Goal: Transaction & Acquisition: Purchase product/service

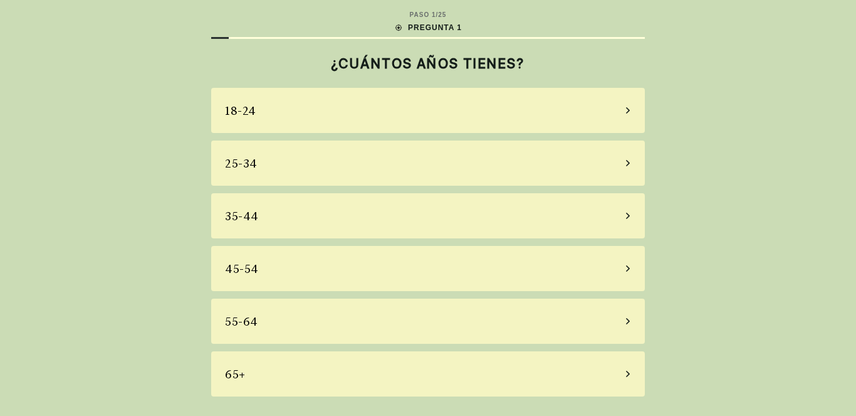
click at [624, 375] on div "65+" at bounding box center [428, 373] width 434 height 45
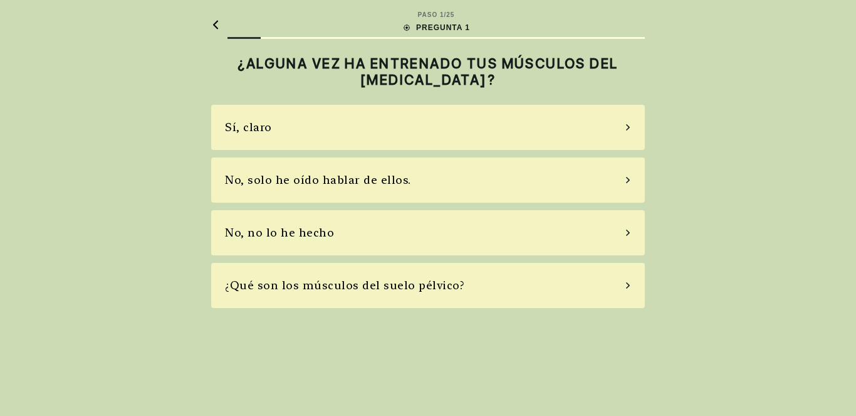
click at [624, 233] on div "No, no lo he hecho" at bounding box center [428, 232] width 434 height 45
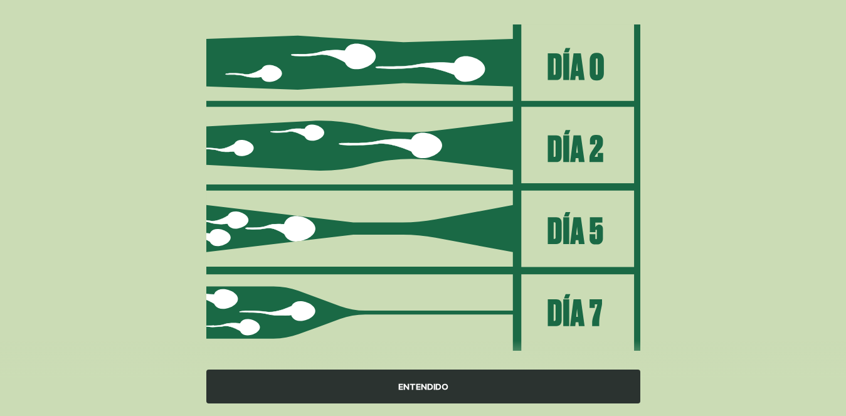
scroll to position [169, 0]
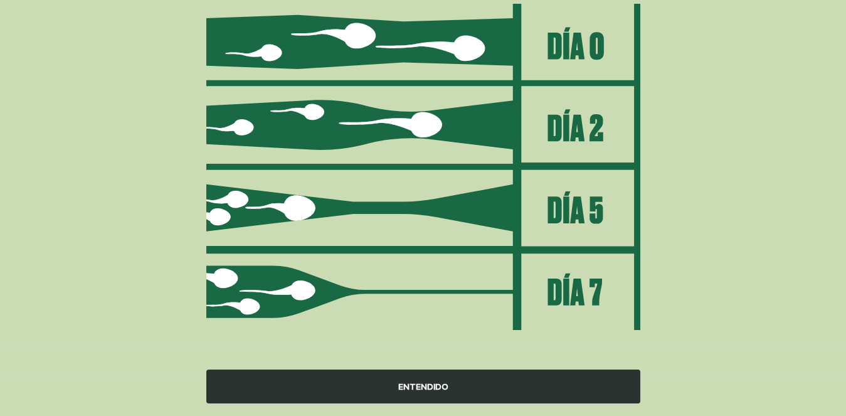
click at [424, 384] on font "ENTENDIDO" at bounding box center [423, 386] width 50 height 10
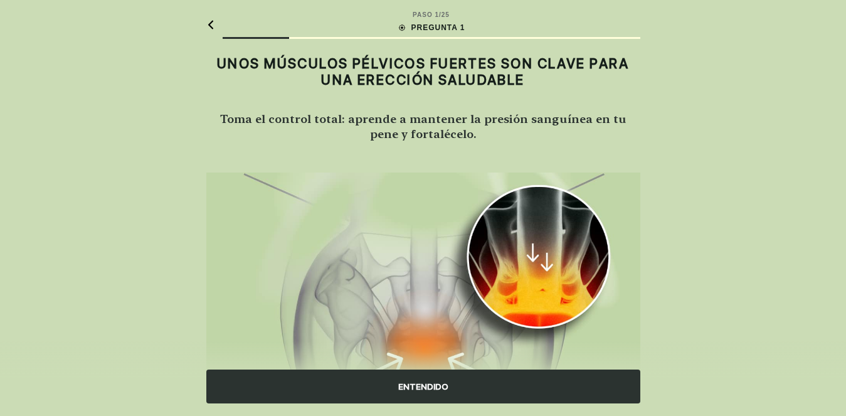
scroll to position [121, 0]
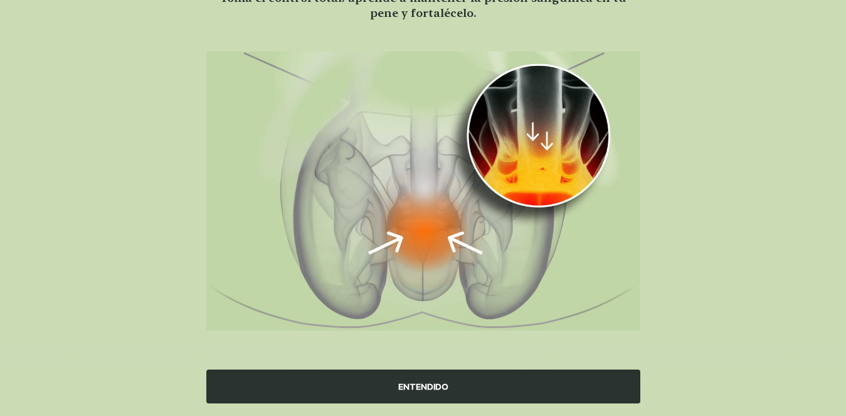
click at [424, 385] on font "ENTENDIDO" at bounding box center [423, 386] width 50 height 10
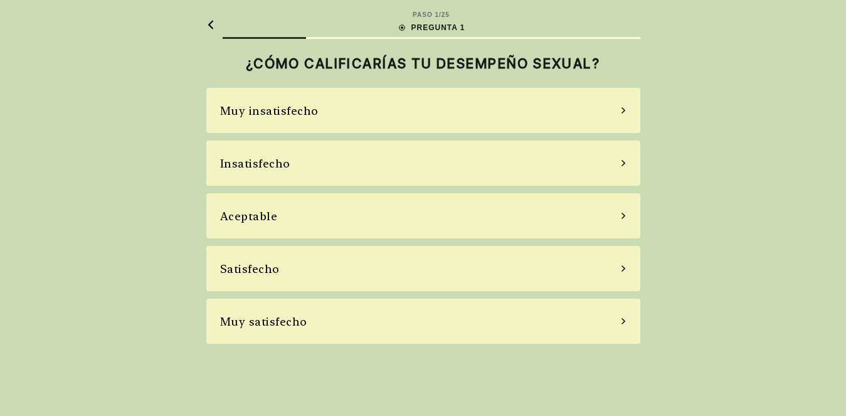
scroll to position [0, 0]
click at [626, 321] on icon at bounding box center [628, 320] width 6 height 11
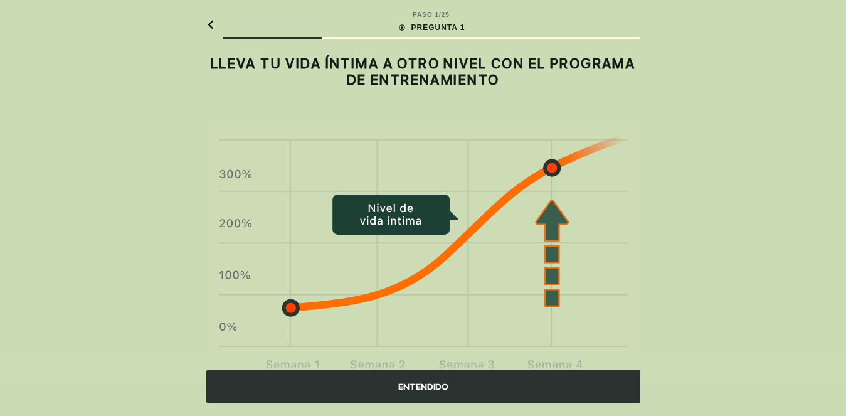
click at [431, 378] on div "ENTENDIDO" at bounding box center [423, 386] width 434 height 34
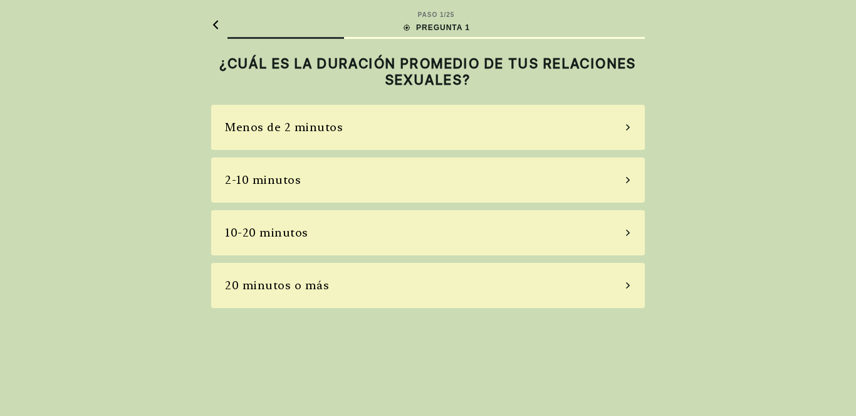
click at [625, 286] on icon at bounding box center [628, 285] width 6 height 11
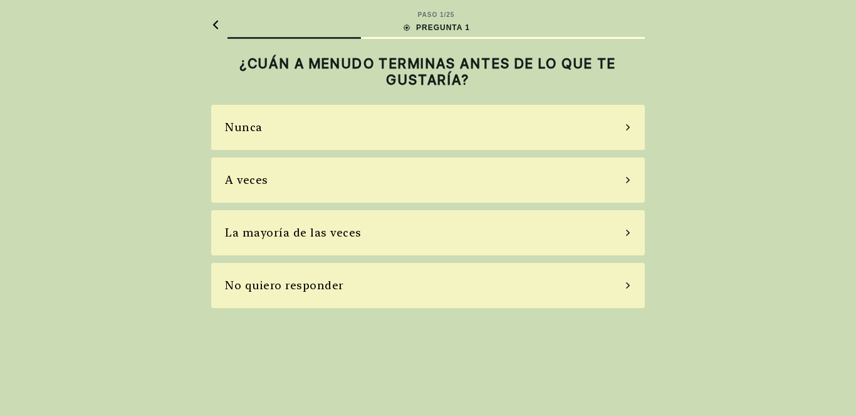
click at [624, 285] on div "No quiero responder" at bounding box center [428, 285] width 434 height 45
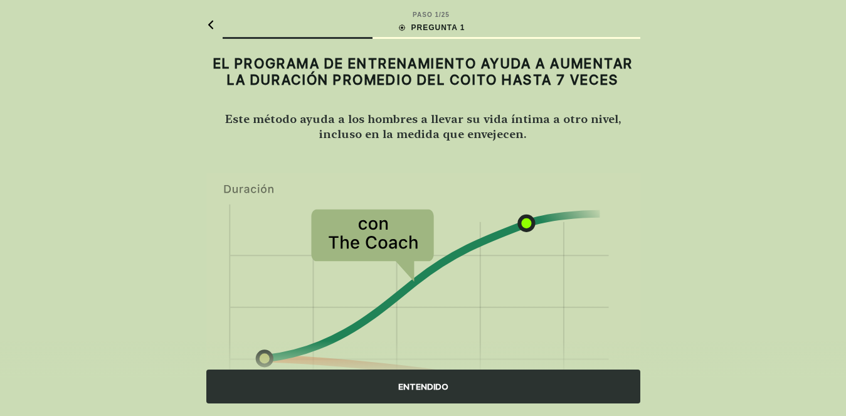
click at [209, 27] on icon at bounding box center [210, 24] width 9 height 9
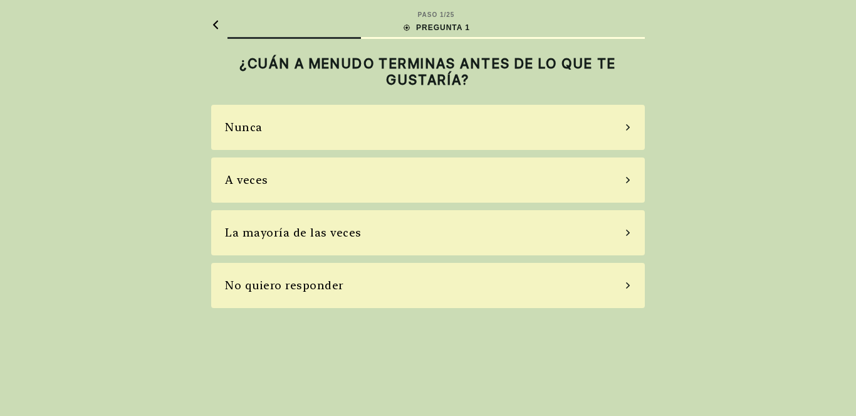
click at [261, 177] on font "A veces" at bounding box center [246, 179] width 43 height 13
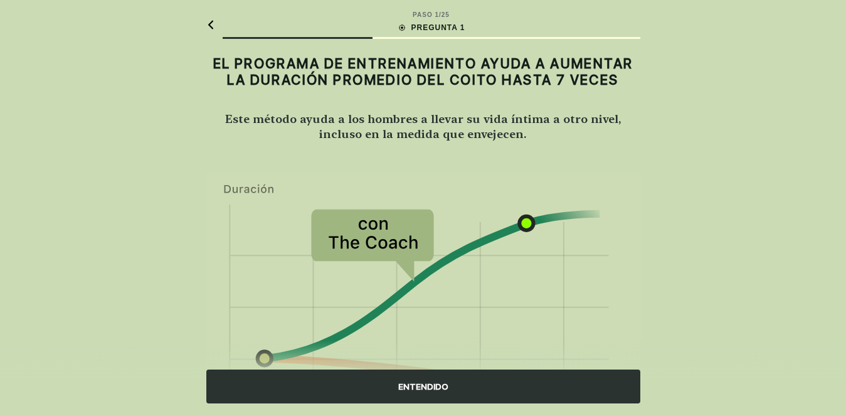
click at [429, 386] on font "ENTENDIDO" at bounding box center [423, 386] width 50 height 10
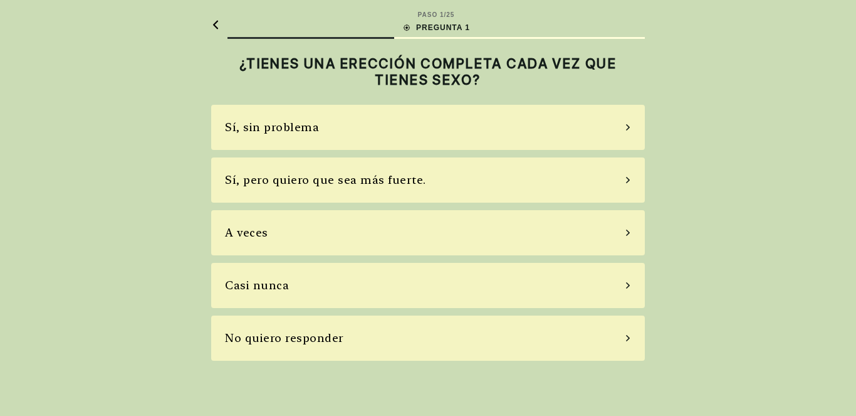
click at [369, 184] on font "Sí, pero quiero que sea más fuerte." at bounding box center [325, 179] width 201 height 13
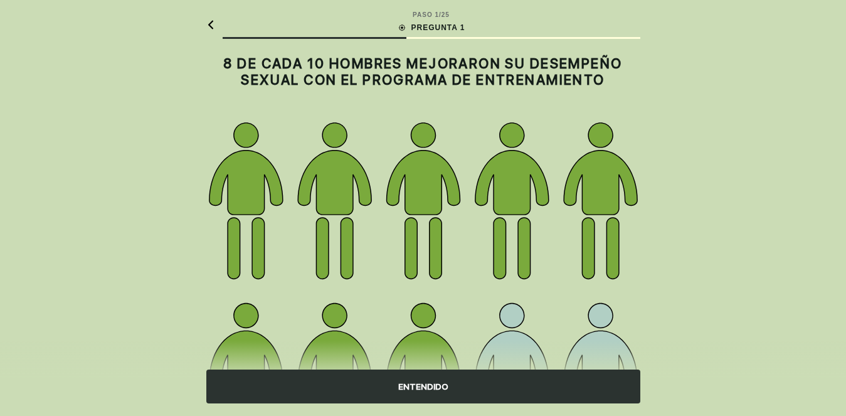
scroll to position [194, 0]
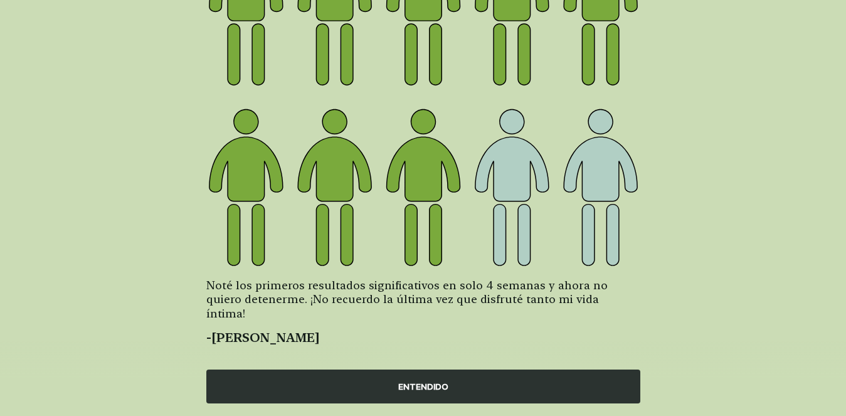
click at [429, 386] on font "ENTENDIDO" at bounding box center [423, 386] width 50 height 10
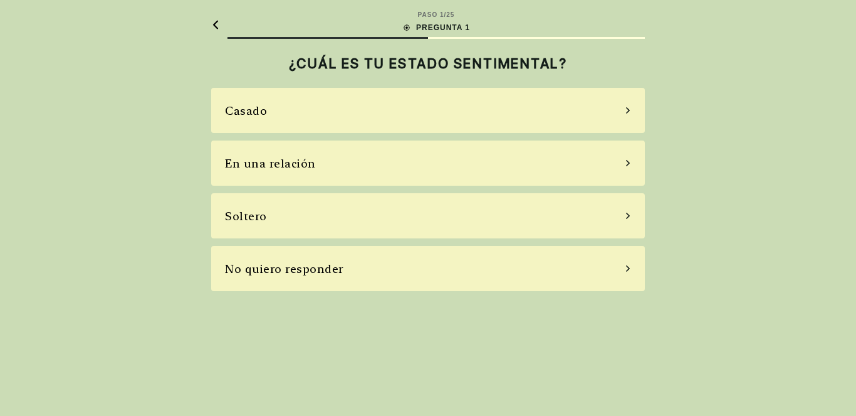
click at [626, 108] on icon at bounding box center [628, 110] width 6 height 11
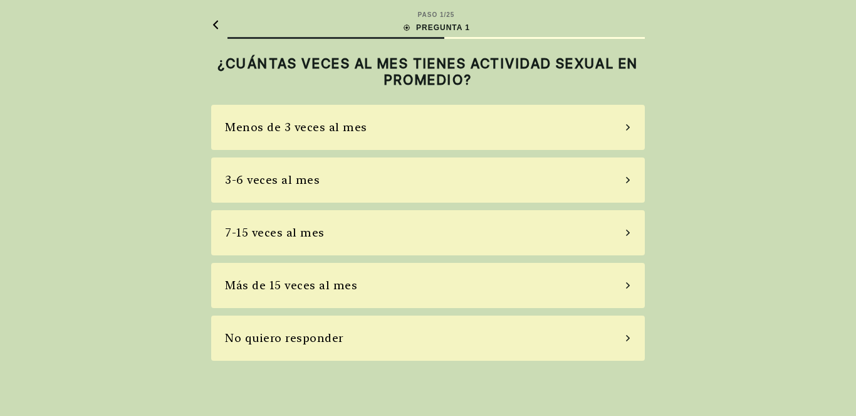
click at [629, 179] on icon at bounding box center [628, 179] width 6 height 11
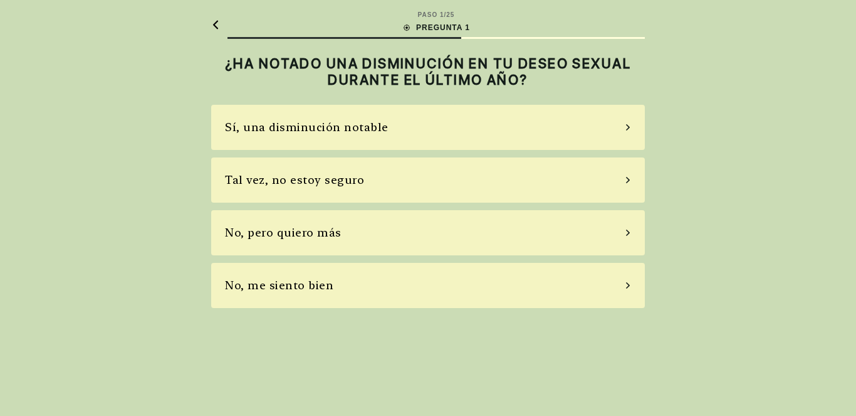
click at [333, 234] on font "No, pero quiero más" at bounding box center [283, 232] width 117 height 13
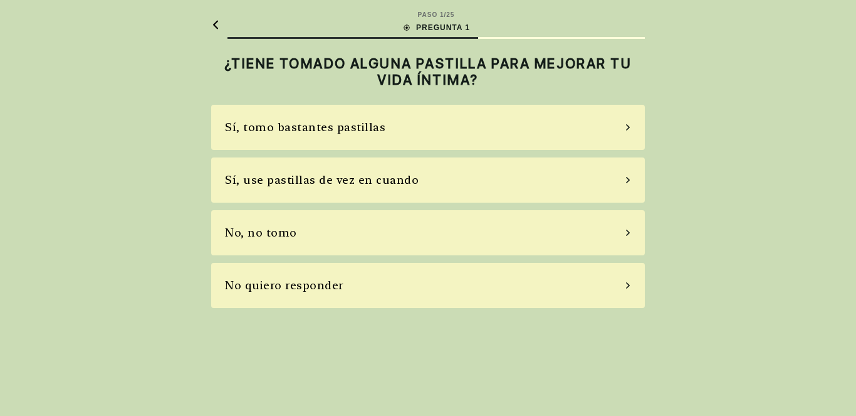
click at [627, 180] on icon at bounding box center [628, 179] width 6 height 11
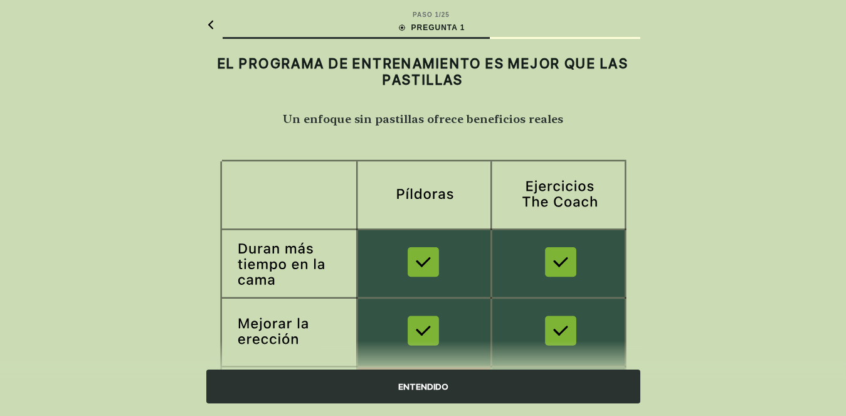
click at [446, 382] on font "ENTENDIDO" at bounding box center [423, 386] width 50 height 10
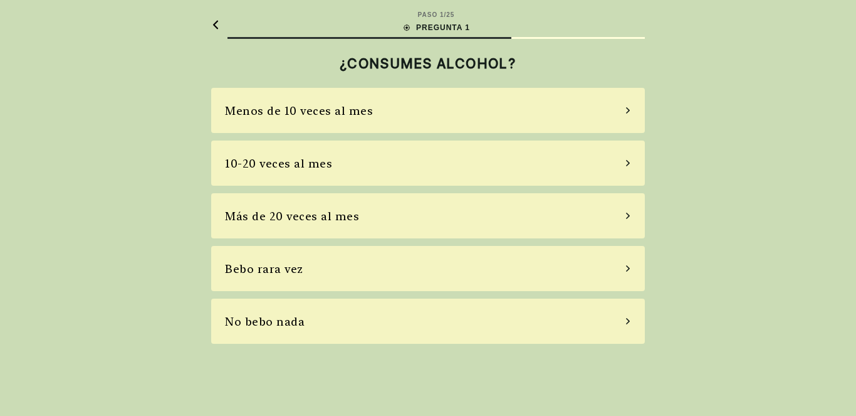
click at [621, 110] on div "Menos de 10 veces al mes" at bounding box center [428, 110] width 434 height 45
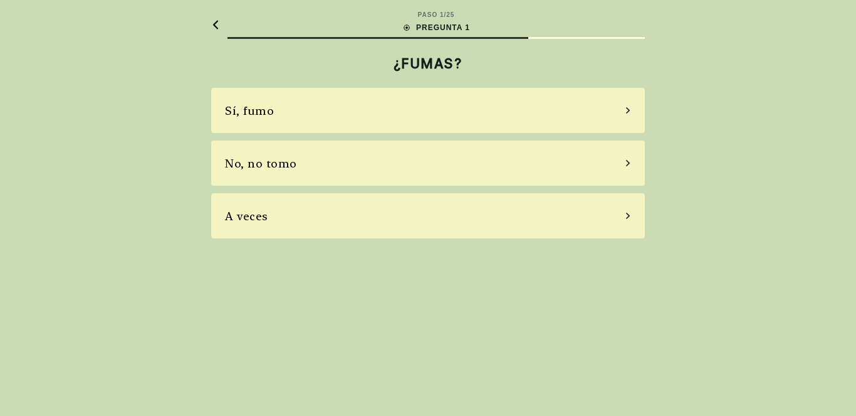
click at [270, 167] on font "No, no tomo" at bounding box center [261, 163] width 72 height 13
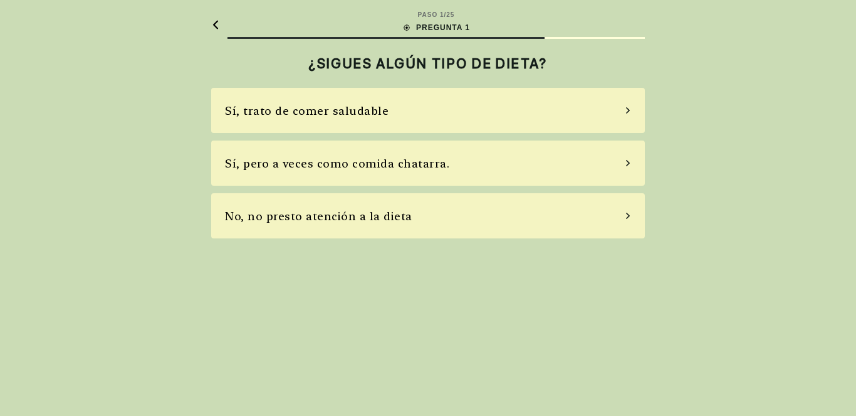
click at [631, 218] on icon at bounding box center [628, 215] width 6 height 11
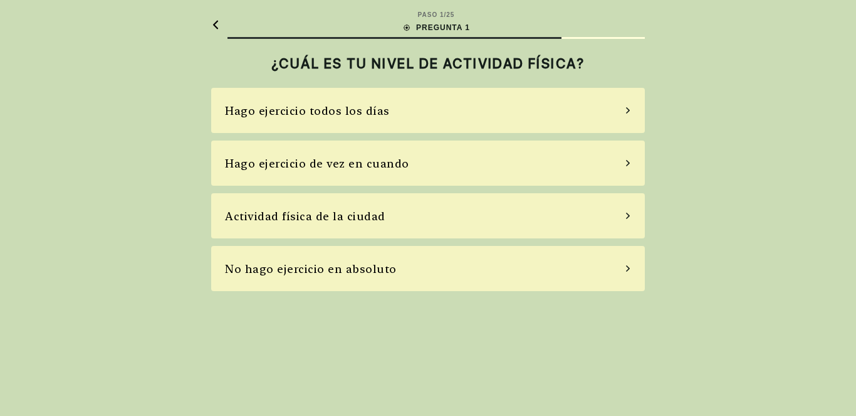
click at [629, 162] on icon at bounding box center [628, 162] width 6 height 11
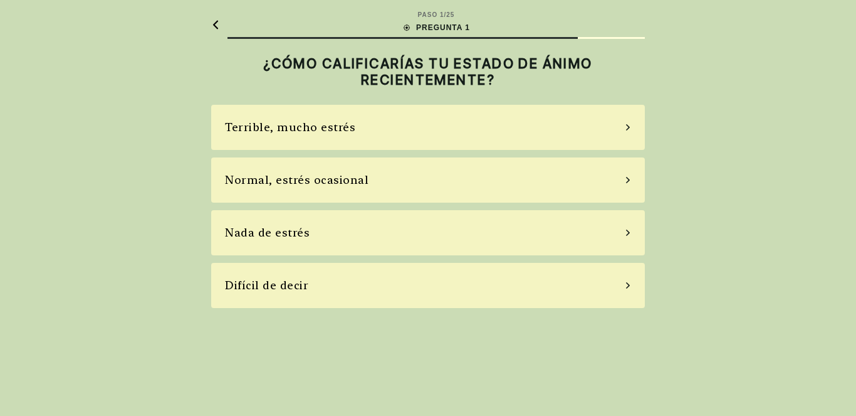
click at [626, 184] on div "Normal, estrés ocasional" at bounding box center [428, 179] width 434 height 45
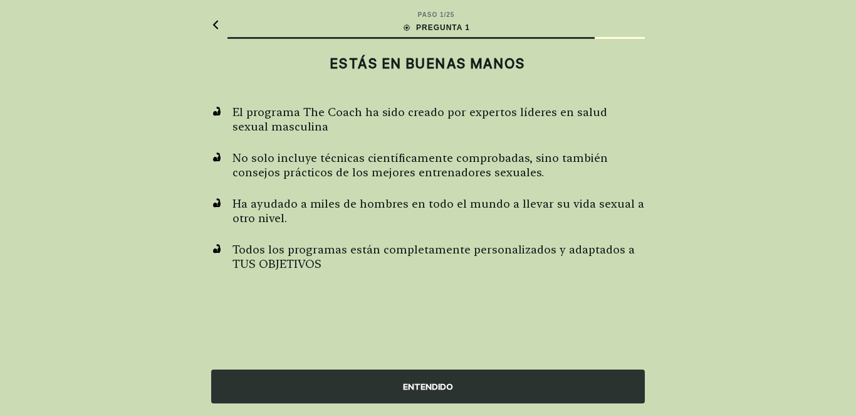
click at [446, 386] on font "ENTENDIDO" at bounding box center [428, 386] width 50 height 10
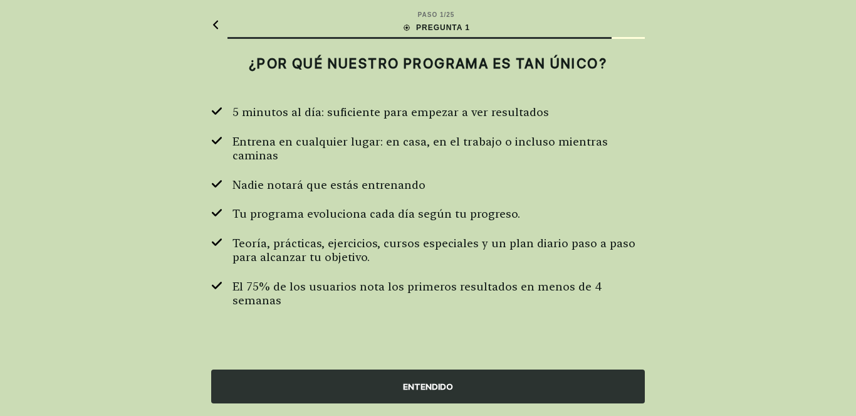
click at [431, 390] on font "ENTENDIDO" at bounding box center [428, 386] width 50 height 10
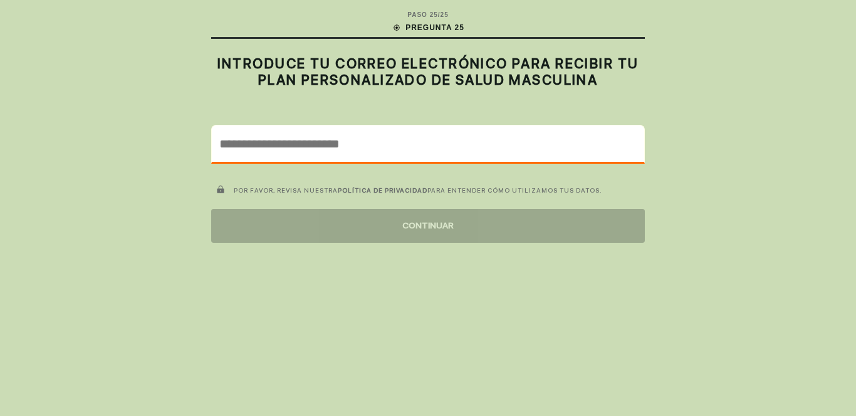
click at [237, 144] on input "email" at bounding box center [428, 143] width 433 height 36
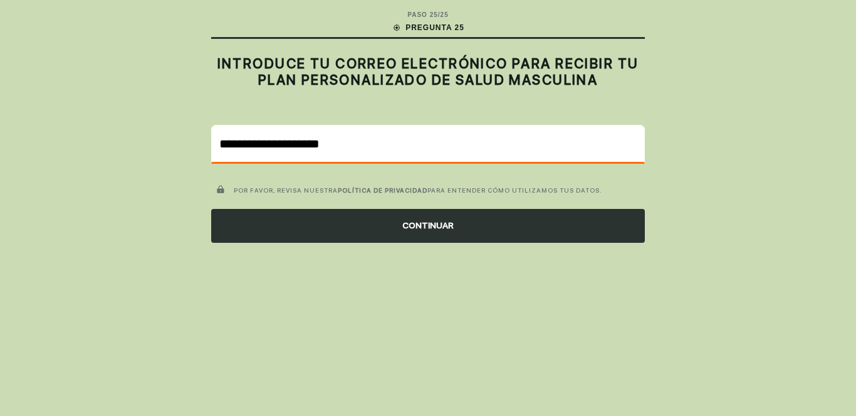
type input "**********"
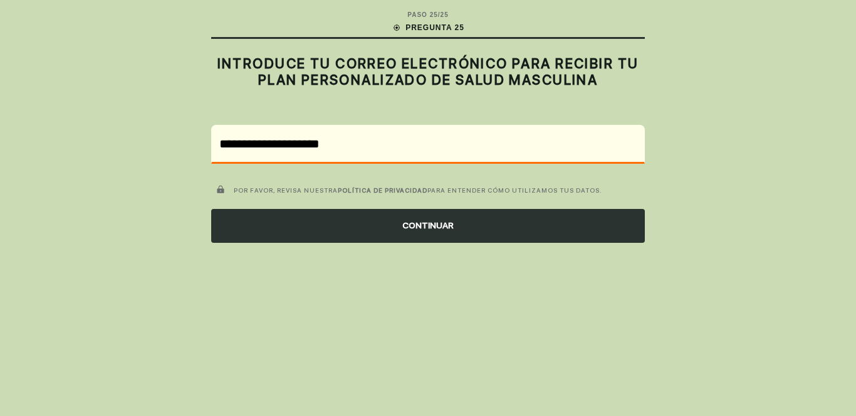
click at [434, 223] on font "CONTINUAR" at bounding box center [427, 225] width 51 height 10
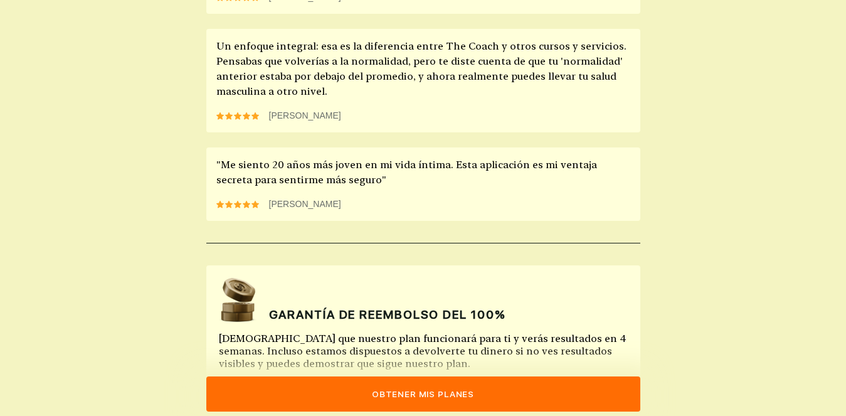
scroll to position [1229, 0]
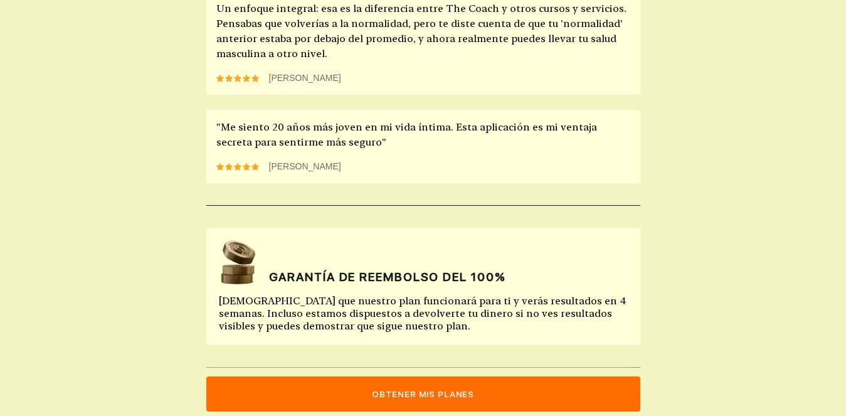
click at [404, 393] on font "Obtener mis planes" at bounding box center [423, 394] width 102 height 10
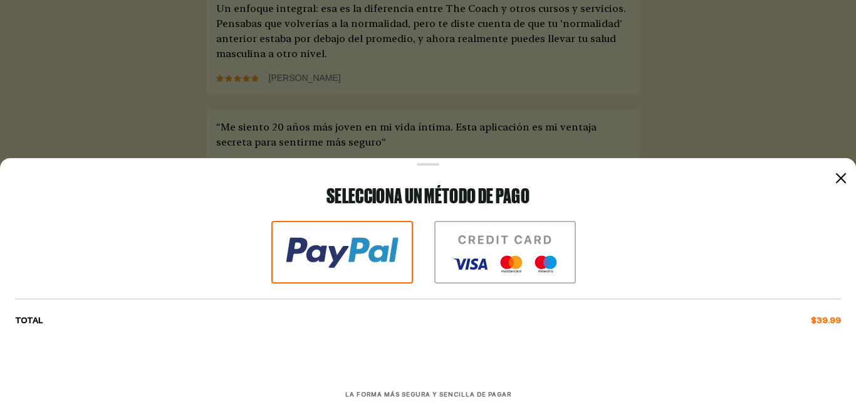
click at [842, 175] on icon at bounding box center [841, 178] width 10 height 10
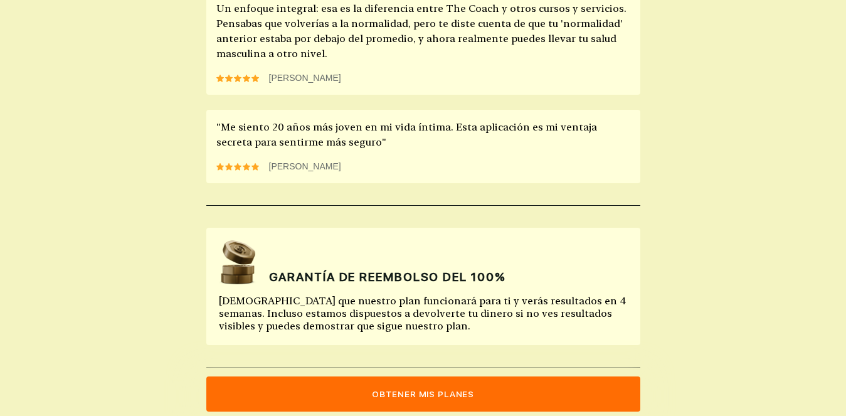
scroll to position [0, 0]
